Goal: Task Accomplishment & Management: Manage account settings

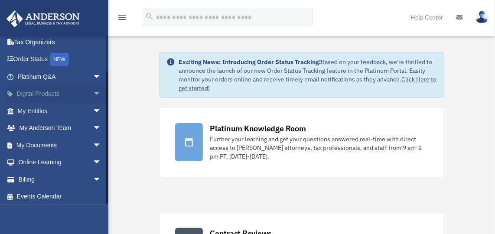
scroll to position [41, 0]
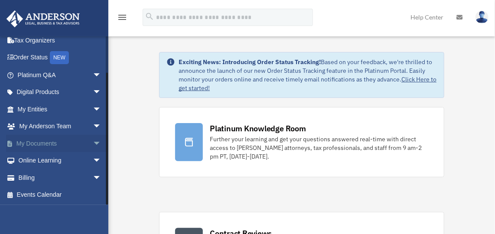
click at [48, 145] on link "My Documents arrow_drop_down" at bounding box center [60, 143] width 108 height 17
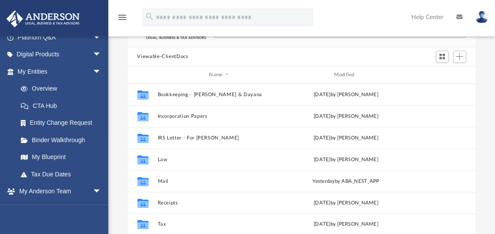
scroll to position [78, 0]
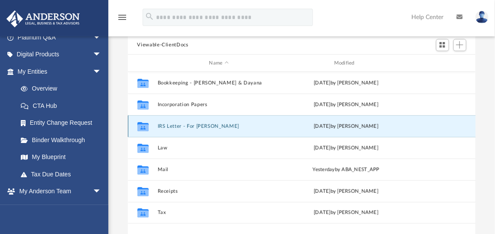
click at [193, 124] on button "IRS Letter - For [PERSON_NAME]" at bounding box center [218, 127] width 123 height 6
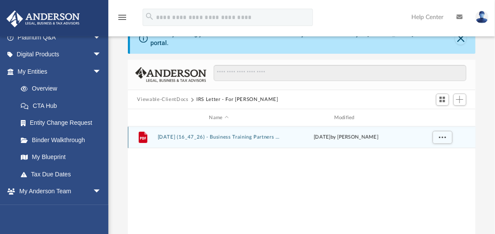
scroll to position [0, 0]
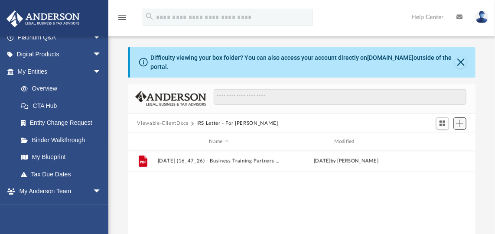
click at [463, 120] on span "Add" at bounding box center [459, 123] width 7 height 7
click at [454, 131] on li "Upload" at bounding box center [448, 134] width 28 height 9
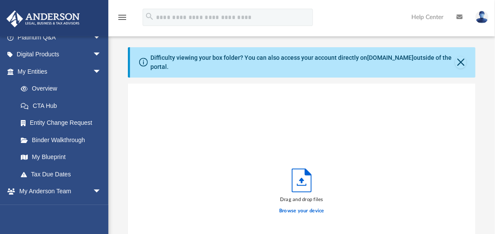
scroll to position [214, 342]
click at [313, 177] on div "Drag and drop files Browse your device" at bounding box center [301, 194] width 45 height 50
click at [303, 180] on icon "Upload" at bounding box center [301, 180] width 19 height 23
click at [304, 208] on label "Browse your device" at bounding box center [301, 211] width 45 height 8
click at [0, 0] on input "Browse your device" at bounding box center [0, 0] width 0 height 0
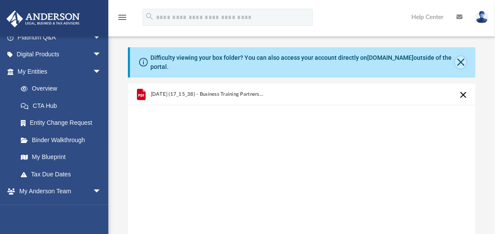
click at [461, 56] on button "Close" at bounding box center [461, 62] width 12 height 12
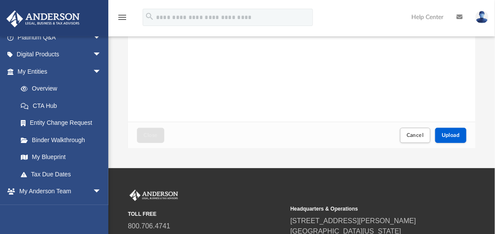
scroll to position [157, 0]
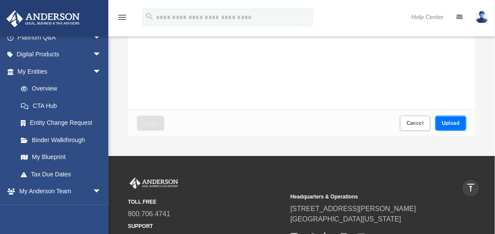
click at [454, 122] on span "Upload" at bounding box center [451, 123] width 18 height 5
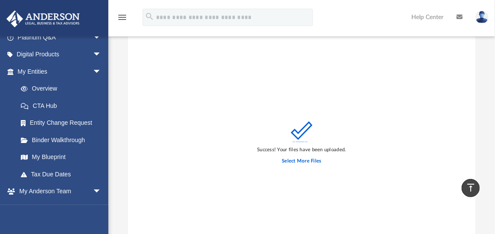
scroll to position [0, 0]
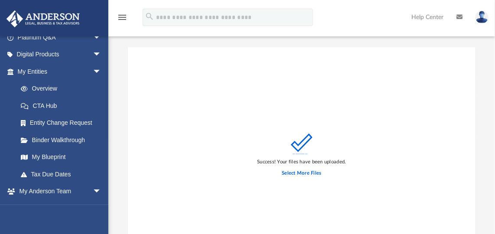
click at [371, 114] on div "Success! Your files have been uploaded. Select More Files" at bounding box center [302, 157] width 348 height 220
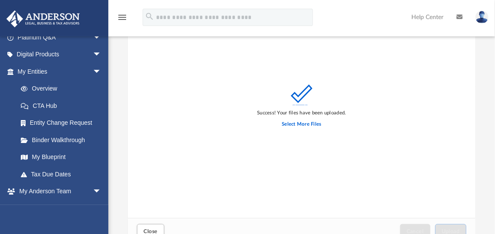
scroll to position [157, 0]
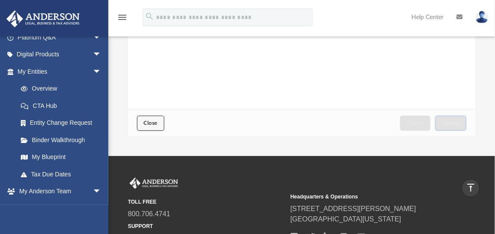
click at [148, 121] on span "Close" at bounding box center [151, 123] width 14 height 5
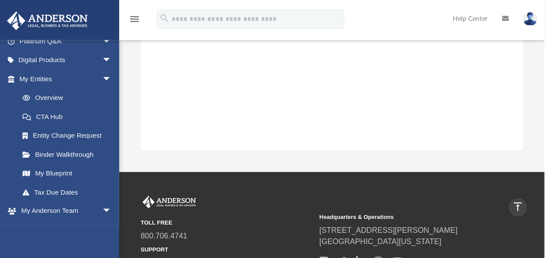
scroll to position [0, 0]
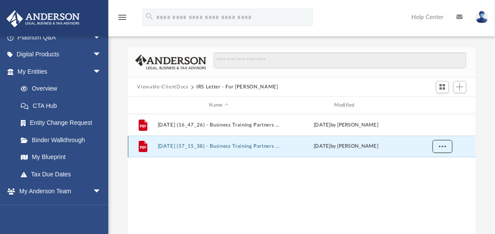
click at [438, 146] on button "More options" at bounding box center [442, 146] width 20 height 13
click at [380, 167] on div "File [DATE] (16_47_26) - Business Training Partners International, Inc. - Mail …" at bounding box center [302, 204] width 348 height 180
click at [450, 145] on button "More options" at bounding box center [442, 146] width 20 height 13
click at [393, 156] on div "File [DATE] (17_15_38) - Business Training Partners International, Inc. - Mail …" at bounding box center [302, 147] width 348 height 22
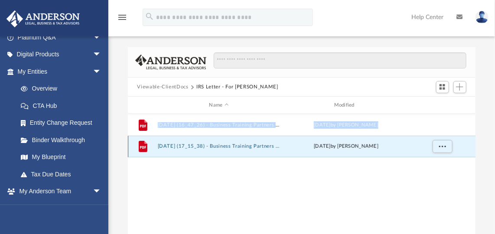
drag, startPoint x: 154, startPoint y: 145, endPoint x: 258, endPoint y: 162, distance: 105.4
click at [258, 162] on div "File [DATE] (16_47_26) - Business Training Partners International, Inc. - Mail …" at bounding box center [302, 204] width 348 height 180
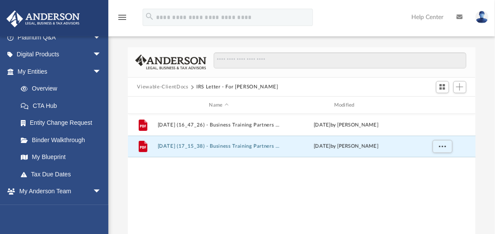
drag, startPoint x: 258, startPoint y: 162, endPoint x: 238, endPoint y: 171, distance: 22.5
click at [238, 171] on div "File [DATE] (16_47_26) - Business Training Partners International, Inc. - Mail …" at bounding box center [302, 204] width 348 height 180
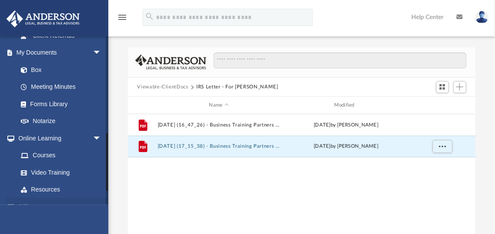
scroll to position [275, 0]
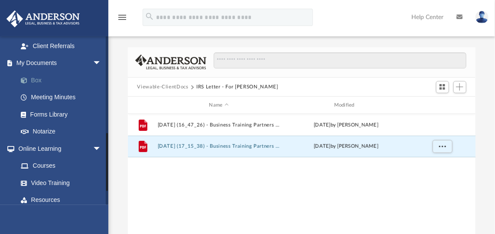
click at [41, 82] on link "Box" at bounding box center [63, 80] width 102 height 17
click at [35, 81] on link "Box" at bounding box center [63, 80] width 102 height 17
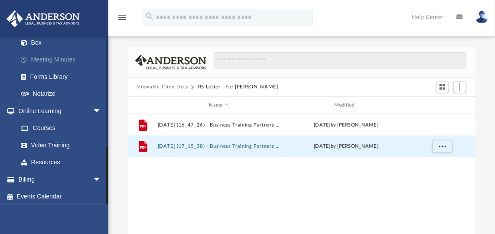
scroll to position [315, 0]
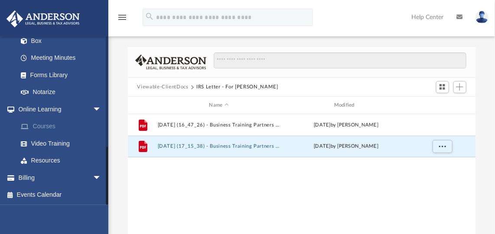
click at [43, 125] on link "Courses" at bounding box center [63, 126] width 102 height 17
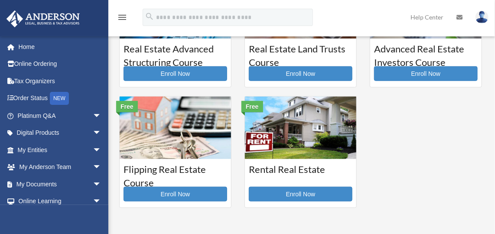
scroll to position [197, 0]
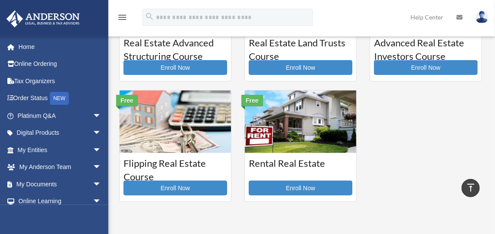
click at [197, 124] on img at bounding box center [175, 122] width 111 height 63
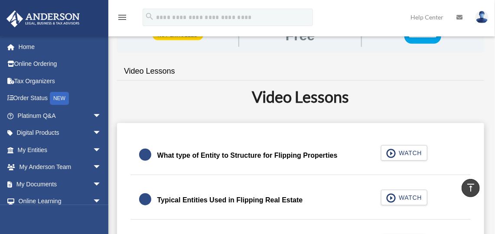
scroll to position [157, 0]
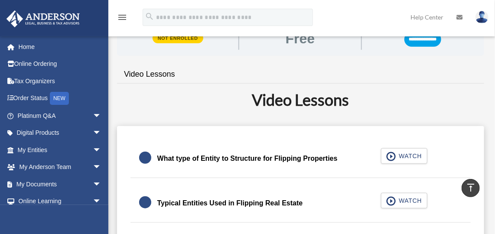
click at [477, 16] on img at bounding box center [482, 17] width 13 height 13
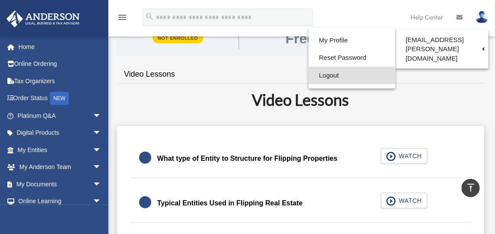
click at [309, 78] on link "Logout" at bounding box center [352, 76] width 87 height 18
